Goal: Information Seeking & Learning: Learn about a topic

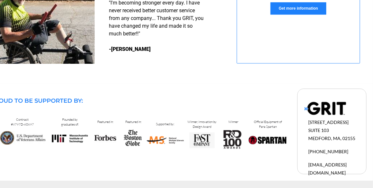
scroll to position [0, 36]
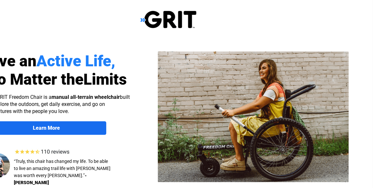
click at [59, 126] on strong "Learn More" at bounding box center [46, 128] width 27 height 6
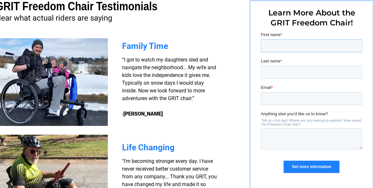
click at [267, 46] on input "First name *" at bounding box center [311, 45] width 101 height 13
type input "David"
click at [280, 69] on input "Last name *" at bounding box center [311, 71] width 101 height 13
type input "Hickey"
click at [301, 99] on input "Email *" at bounding box center [311, 98] width 101 height 13
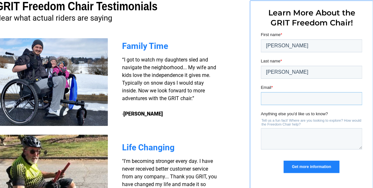
type input "davidh101756@gmail.com"
click at [291, 163] on input "Get more information" at bounding box center [311, 166] width 55 height 12
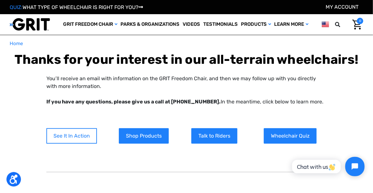
click at [79, 131] on link "See It In Action" at bounding box center [71, 135] width 51 height 15
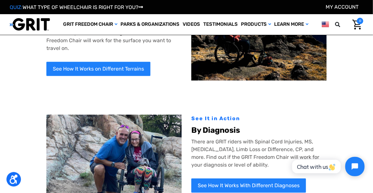
scroll to position [90, 0]
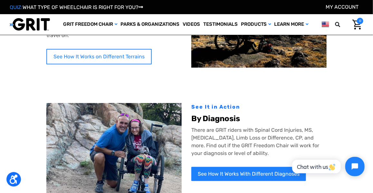
click at [92, 49] on link "See How It Works on Different Terrains" at bounding box center [98, 56] width 105 height 15
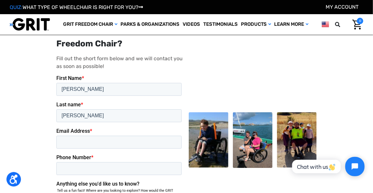
scroll to position [567, 0]
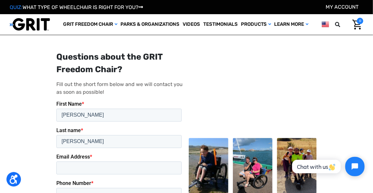
drag, startPoint x: 36, startPoint y: 134, endPoint x: 39, endPoint y: 129, distance: 5.9
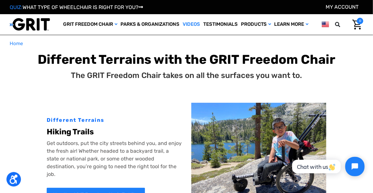
click at [193, 24] on link "Videos" at bounding box center [191, 24] width 21 height 21
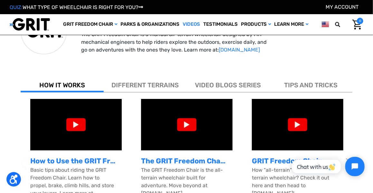
click at [76, 124] on div at bounding box center [75, 124] width 19 height 13
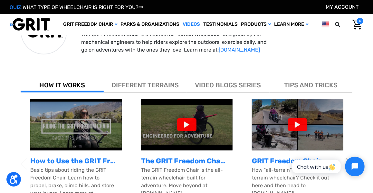
click at [55, 120] on img at bounding box center [76, 125] width 92 height 52
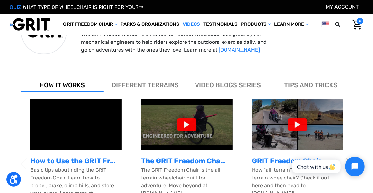
click at [179, 123] on div at bounding box center [186, 124] width 19 height 13
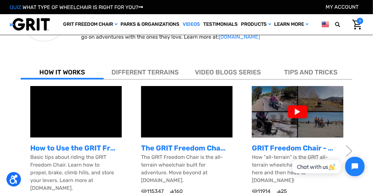
scroll to position [195, 0]
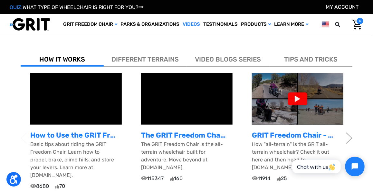
click at [296, 97] on div at bounding box center [297, 98] width 19 height 13
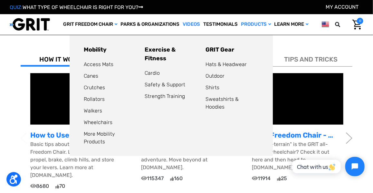
click at [249, 23] on link "Products" at bounding box center [256, 24] width 34 height 21
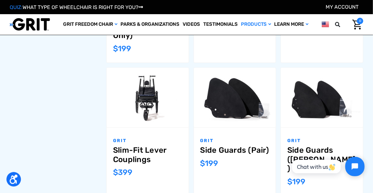
scroll to position [682, 0]
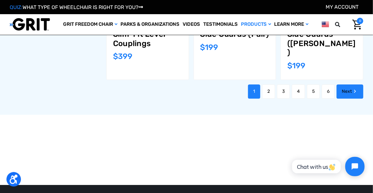
click at [342, 84] on link "Next" at bounding box center [350, 91] width 27 height 14
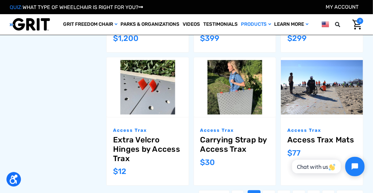
scroll to position [631, 0]
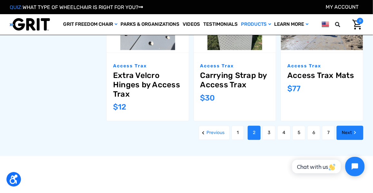
click at [344, 126] on link "Next" at bounding box center [350, 133] width 27 height 14
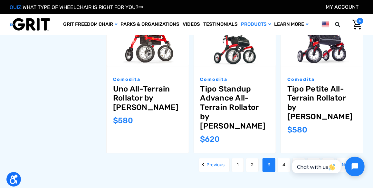
scroll to position [696, 0]
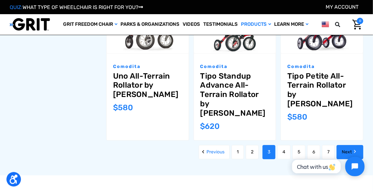
click at [345, 145] on link "Next" at bounding box center [350, 152] width 27 height 14
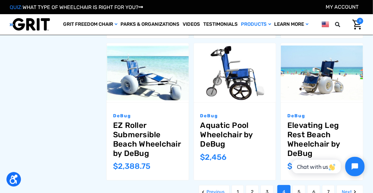
scroll to position [683, 0]
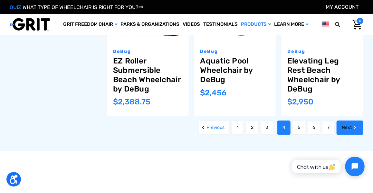
click at [342, 124] on link "Next" at bounding box center [350, 127] width 27 height 14
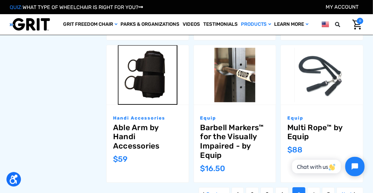
scroll to position [696, 0]
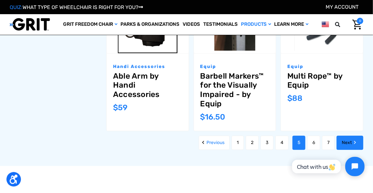
click at [346, 136] on link "Next" at bounding box center [350, 143] width 27 height 14
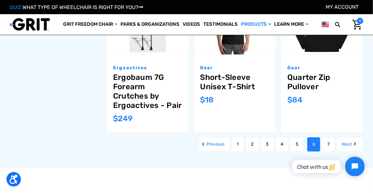
scroll to position [696, 0]
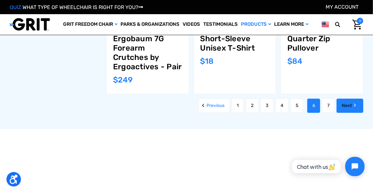
click at [342, 105] on link "Next" at bounding box center [350, 106] width 27 height 14
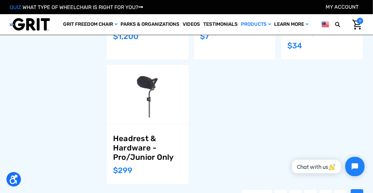
scroll to position [554, 0]
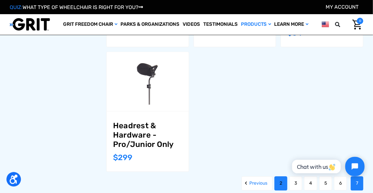
click at [282, 176] on link "2" at bounding box center [281, 183] width 13 height 14
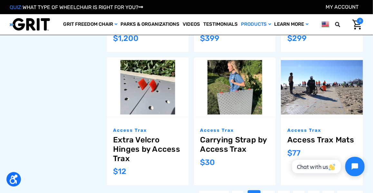
scroll to position [631, 0]
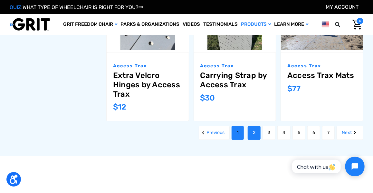
click at [236, 126] on link "1" at bounding box center [238, 133] width 12 height 14
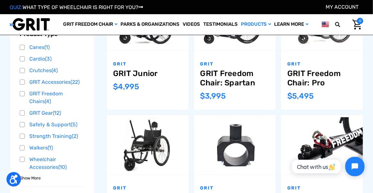
scroll to position [180, 0]
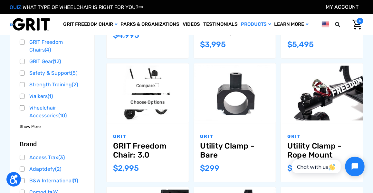
click at [139, 148] on link "GRIT Freedom Chair: 3.0" at bounding box center [147, 150] width 69 height 19
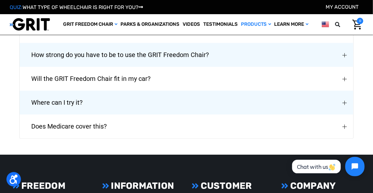
scroll to position [1443, 0]
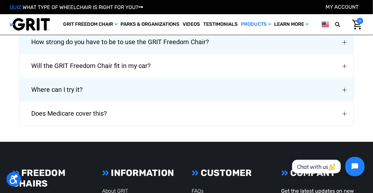
click at [62, 110] on span "Does Medicare cover this?" at bounding box center [69, 113] width 95 height 23
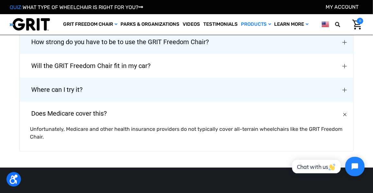
click at [29, 112] on span "Does Medicare cover this?" at bounding box center [69, 113] width 95 height 23
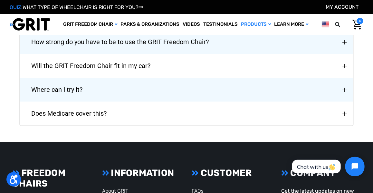
click at [39, 83] on span "Where can I try it?" at bounding box center [57, 89] width 71 height 23
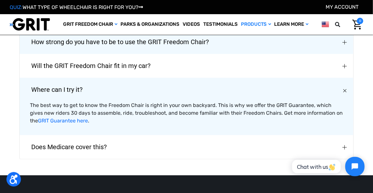
click at [21, 87] on button "Where can I try it?" at bounding box center [187, 90] width 334 height 24
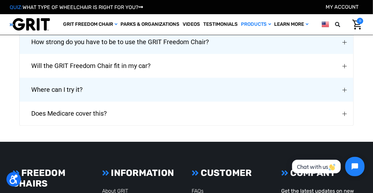
click at [44, 63] on span "Will the GRIT Freedom Chair fit in my car?" at bounding box center [91, 65] width 139 height 23
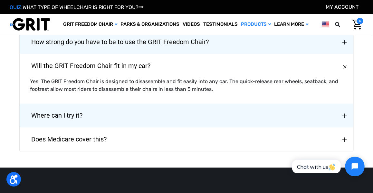
click at [34, 62] on span "Will the GRIT Freedom Chair fit in my car?" at bounding box center [91, 65] width 139 height 23
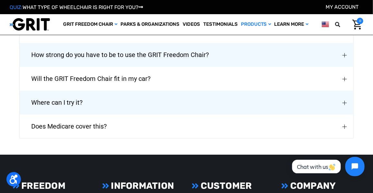
scroll to position [1392, 0]
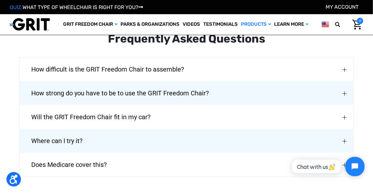
click at [36, 89] on span "How strong do you have to be to use the GRIT Freedom Chair?" at bounding box center [120, 93] width 197 height 23
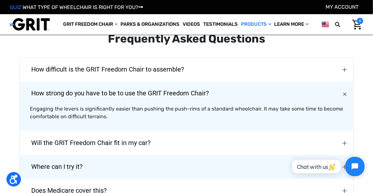
click at [39, 88] on span "How strong do you have to be to use the GRIT Freedom Chair?" at bounding box center [120, 93] width 197 height 23
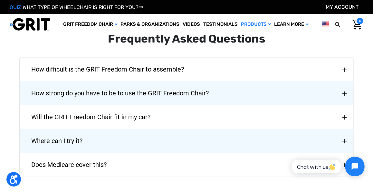
click at [49, 66] on span "How difficult is the GRIT Freedom Chair to assemble?" at bounding box center [108, 69] width 172 height 23
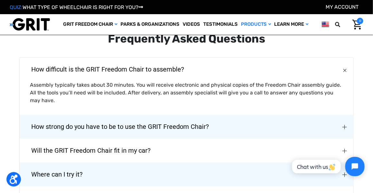
click at [52, 66] on span "How difficult is the GRIT Freedom Chair to assemble?" at bounding box center [108, 69] width 172 height 23
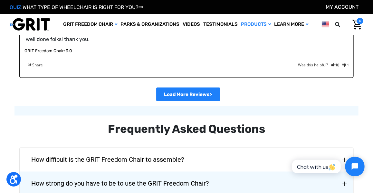
scroll to position [1250, 0]
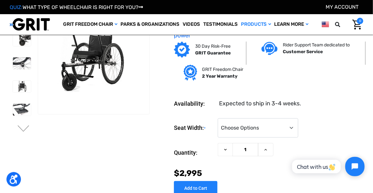
scroll to position [0, 0]
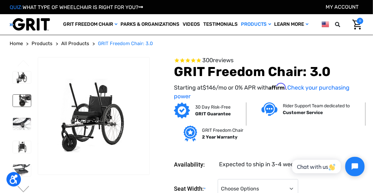
click at [23, 97] on img at bounding box center [22, 101] width 18 height 12
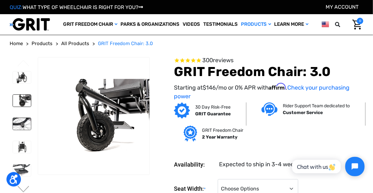
click at [26, 121] on img at bounding box center [22, 124] width 18 height 12
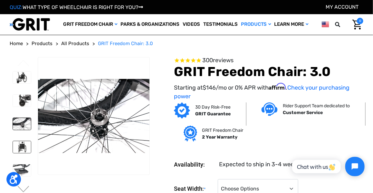
click at [24, 142] on img at bounding box center [22, 147] width 18 height 12
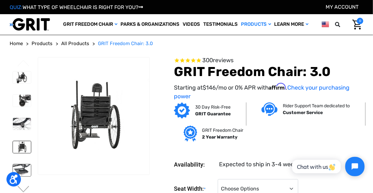
click at [24, 165] on img at bounding box center [22, 170] width 18 height 12
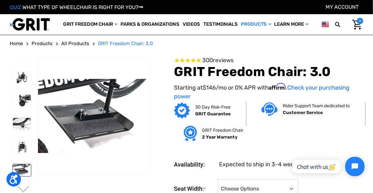
click at [38, 24] on img at bounding box center [30, 24] width 40 height 13
